Goal: Find specific page/section: Find specific page/section

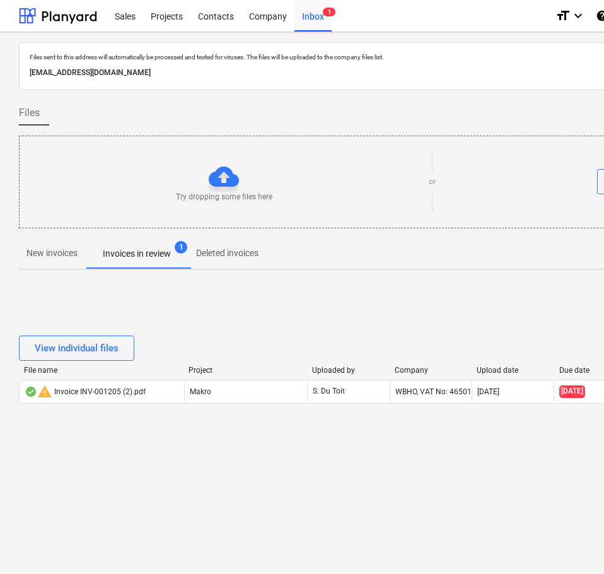
click at [213, 537] on div "Files sent to this address will automatically be processed and tested for virus…" at bounding box center [431, 303] width 863 height 542
